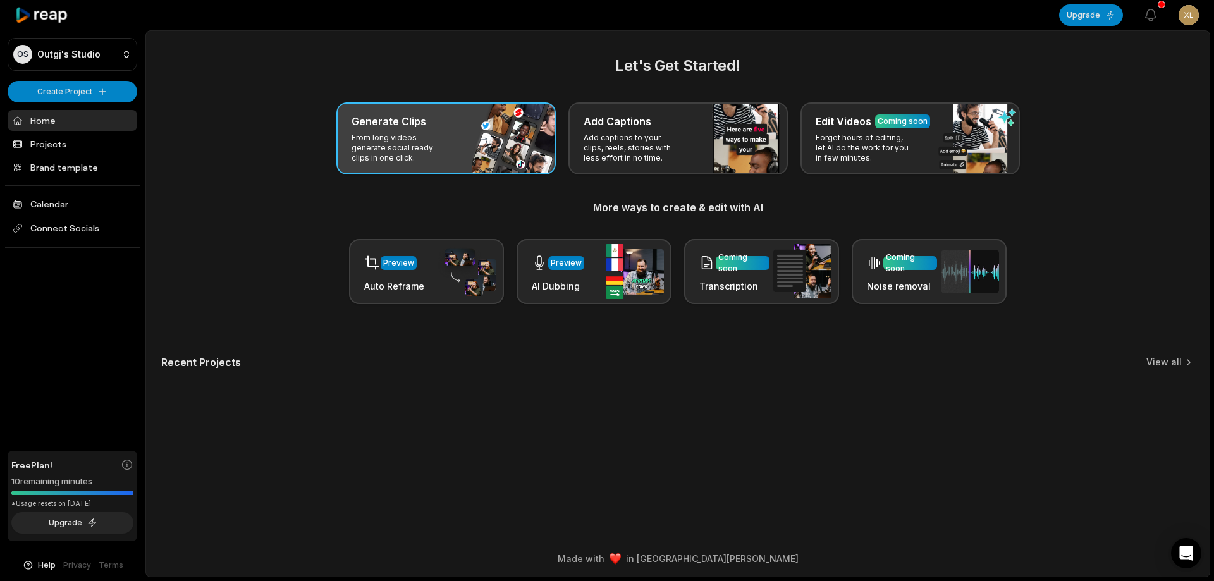
click at [490, 125] on div "Generate Clips" at bounding box center [446, 121] width 189 height 15
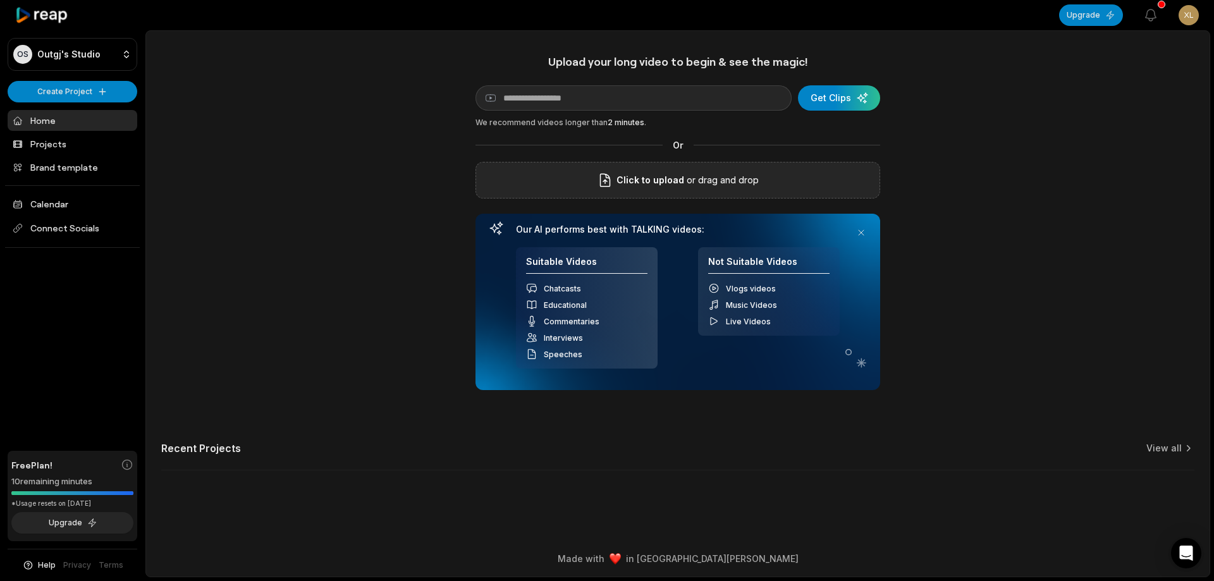
click at [758, 186] on div "Click to upload or drag and drop" at bounding box center [678, 180] width 405 height 37
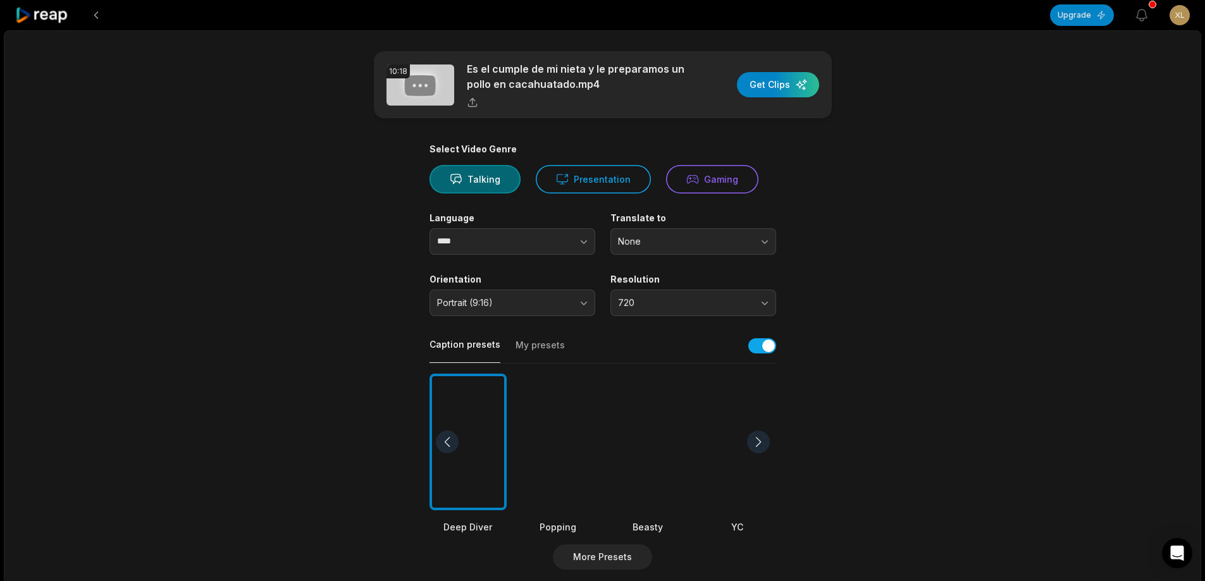
click at [671, 416] on div at bounding box center [647, 442] width 77 height 137
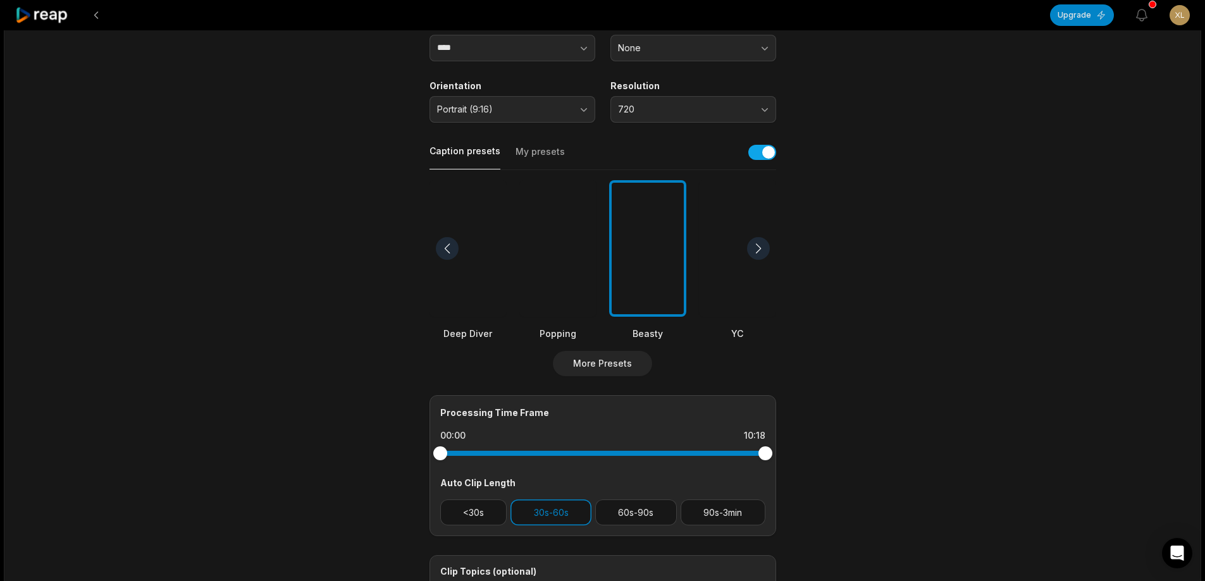
scroll to position [253, 0]
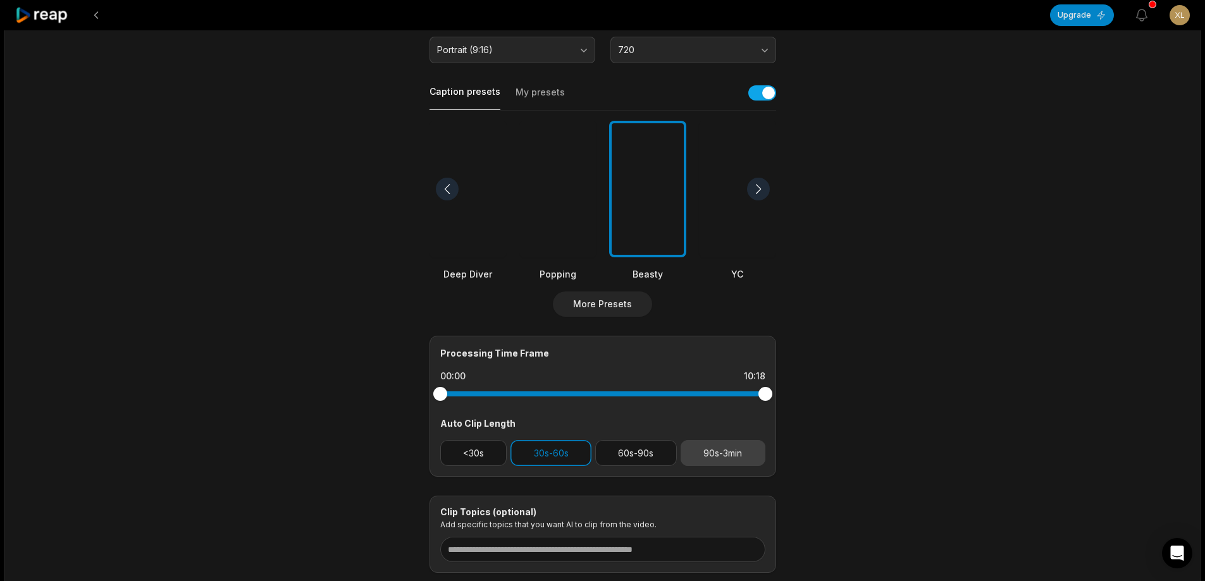
click at [705, 455] on button "90s-3min" at bounding box center [723, 453] width 85 height 26
click at [572, 457] on button "30s-60s" at bounding box center [550, 453] width 81 height 26
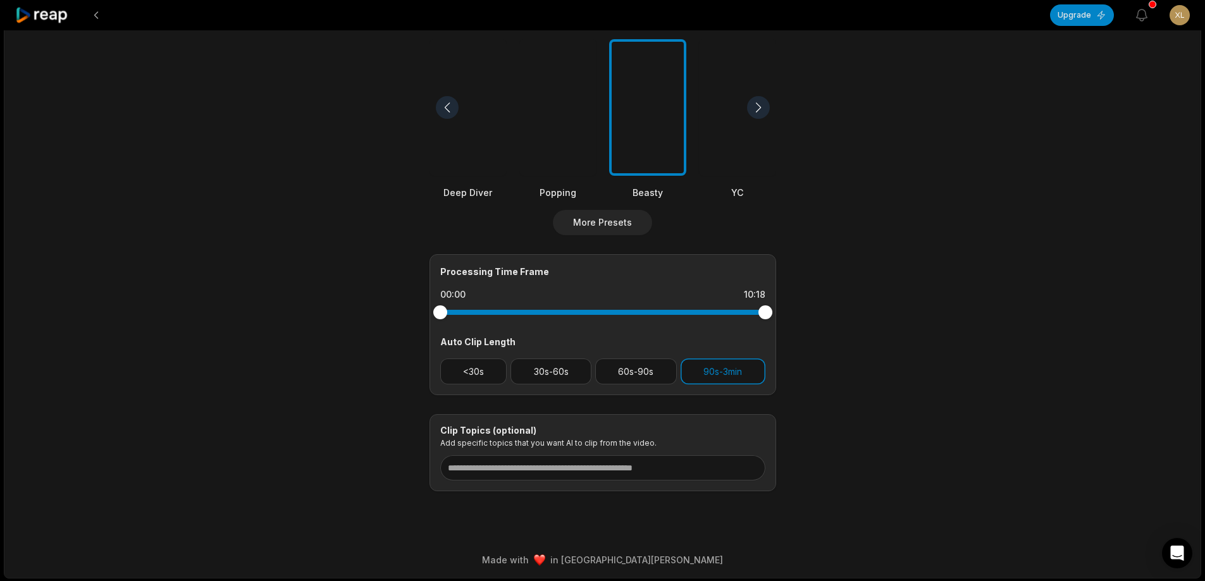
scroll to position [336, 0]
drag, startPoint x: 763, startPoint y: 317, endPoint x: 755, endPoint y: 317, distance: 8.2
click at [755, 317] on div at bounding box center [755, 311] width 14 height 14
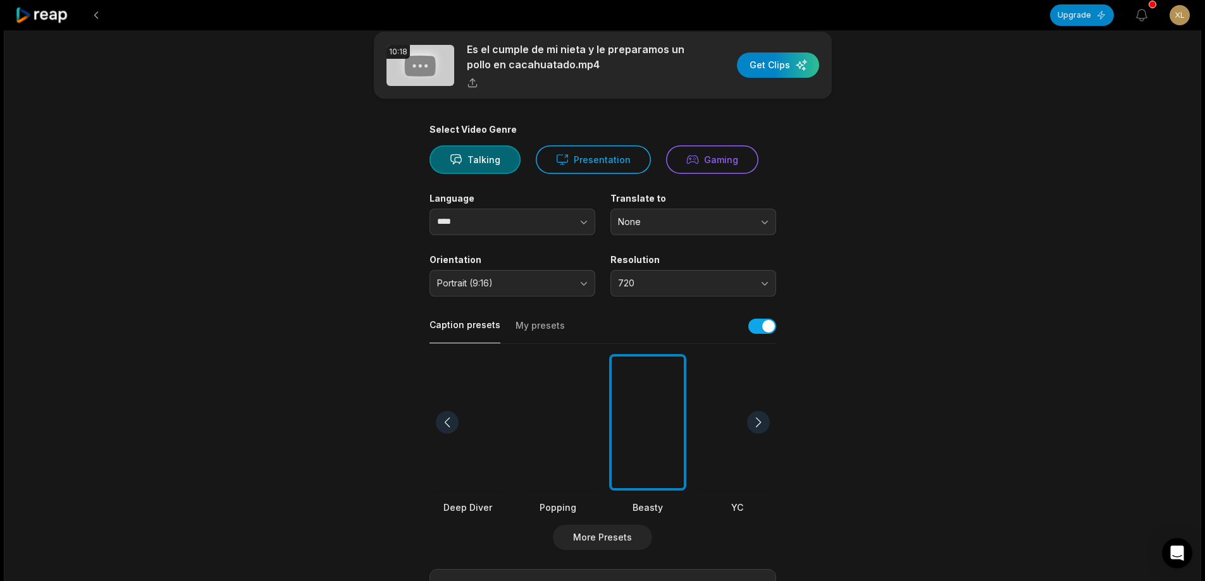
scroll to position [0, 0]
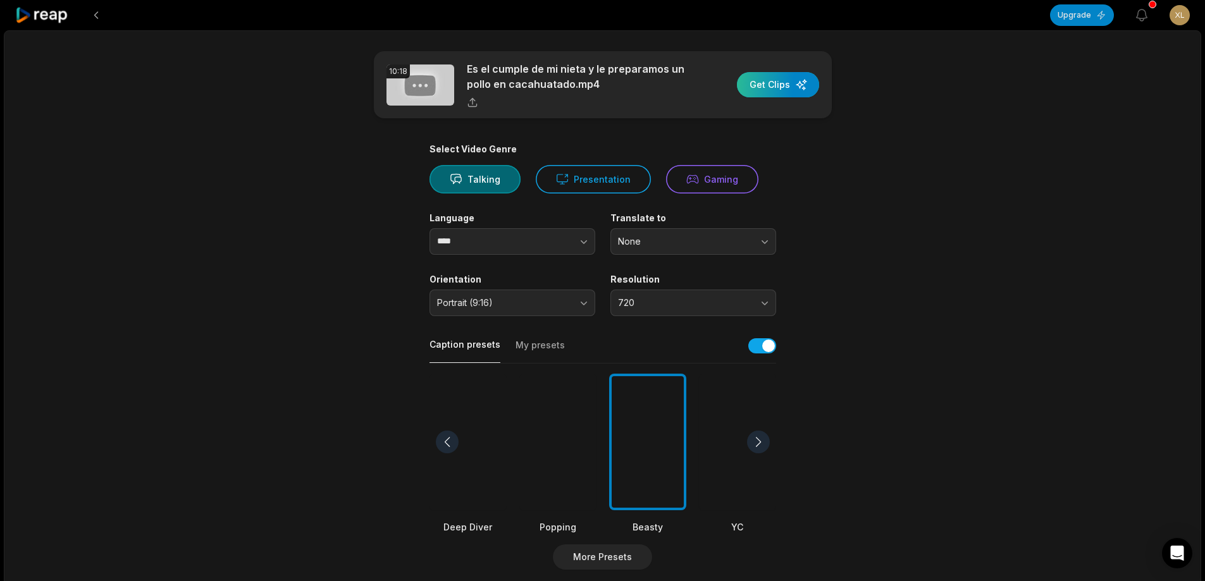
click at [787, 87] on div "button" at bounding box center [778, 84] width 82 height 25
